Goal: Task Accomplishment & Management: Manage account settings

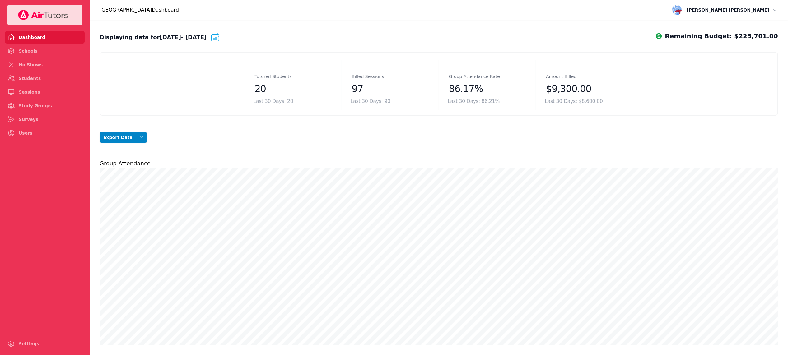
click at [773, 10] on icon "button" at bounding box center [775, 10] width 6 height 6
click at [754, 32] on button "Logout" at bounding box center [758, 35] width 40 height 10
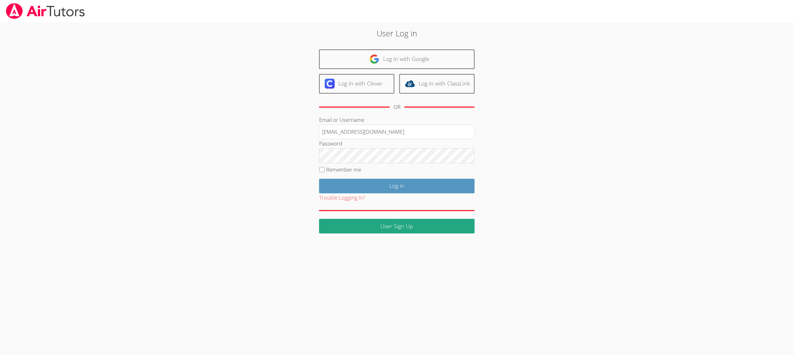
type input "[EMAIL_ADDRESS][DOMAIN_NAME]"
click at [335, 185] on input "Log in" at bounding box center [396, 186] width 155 height 15
